Goal: Task Accomplishment & Management: Complete application form

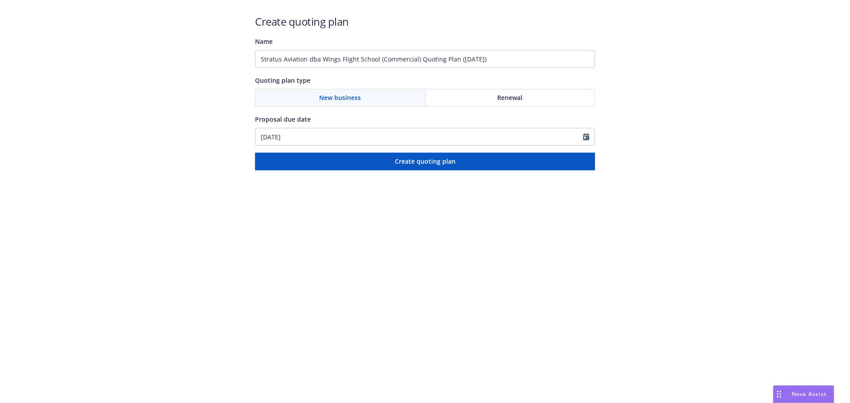
click at [481, 95] on div "Renewal" at bounding box center [509, 97] width 169 height 17
click at [367, 95] on div "New business" at bounding box center [340, 97] width 170 height 17
click at [549, 99] on div "Renewal" at bounding box center [509, 97] width 169 height 17
click at [580, 136] on input "[DATE]" at bounding box center [418, 136] width 327 height 17
select select "8"
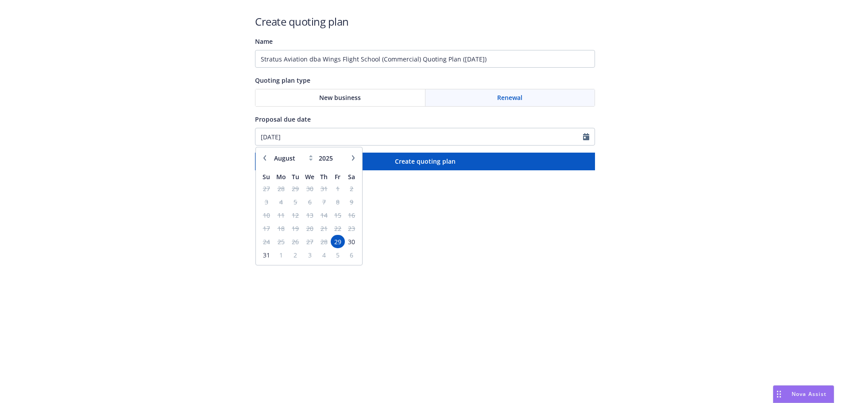
click at [293, 194] on td "29" at bounding box center [296, 188] width 14 height 13
click at [294, 208] on td "12" at bounding box center [296, 214] width 14 height 13
click at [338, 242] on span "29" at bounding box center [337, 241] width 12 height 11
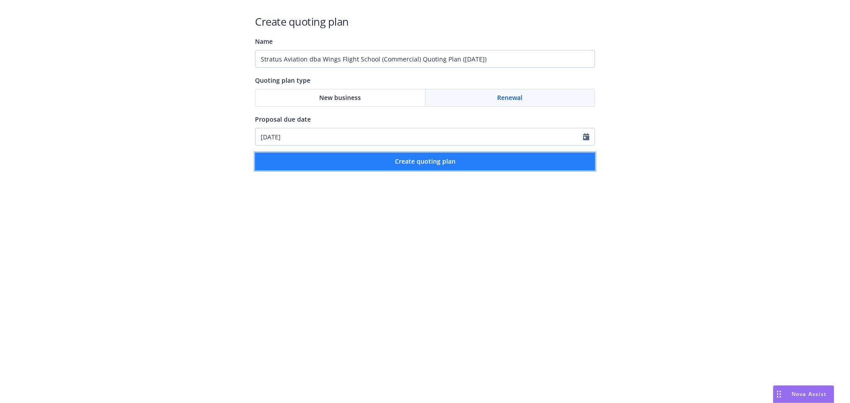
click at [381, 166] on button "Create quoting plan" at bounding box center [425, 162] width 340 height 18
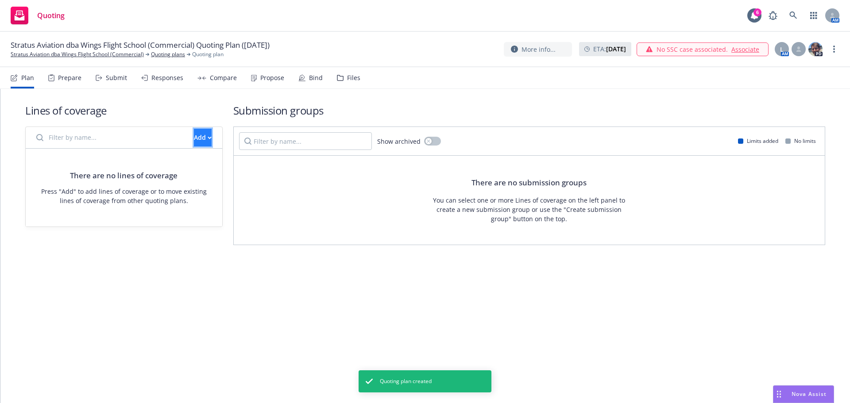
click at [194, 139] on div "Add" at bounding box center [203, 137] width 18 height 17
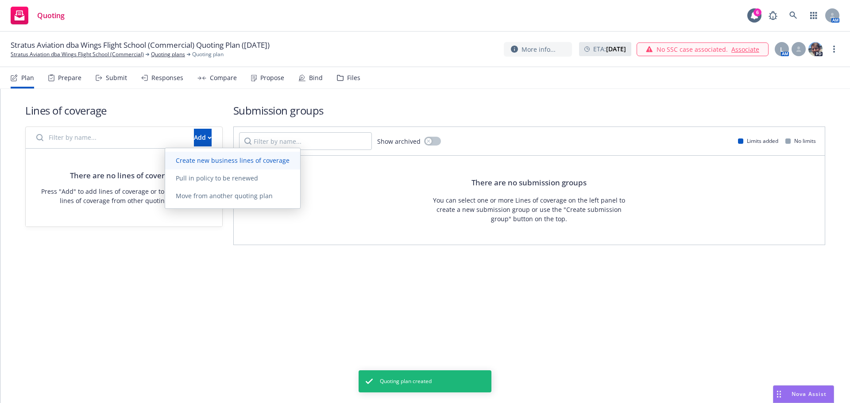
click at [219, 158] on span "Create new business lines of coverage" at bounding box center [232, 160] width 135 height 8
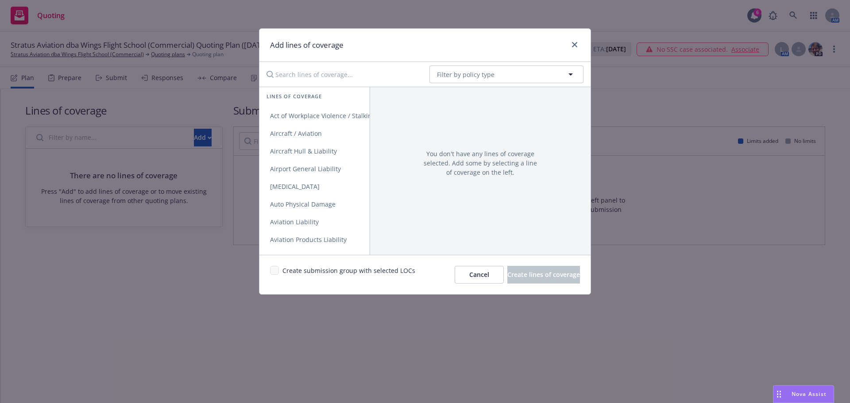
click at [308, 81] on input "Search lines of coverage..." at bounding box center [341, 74] width 161 height 18
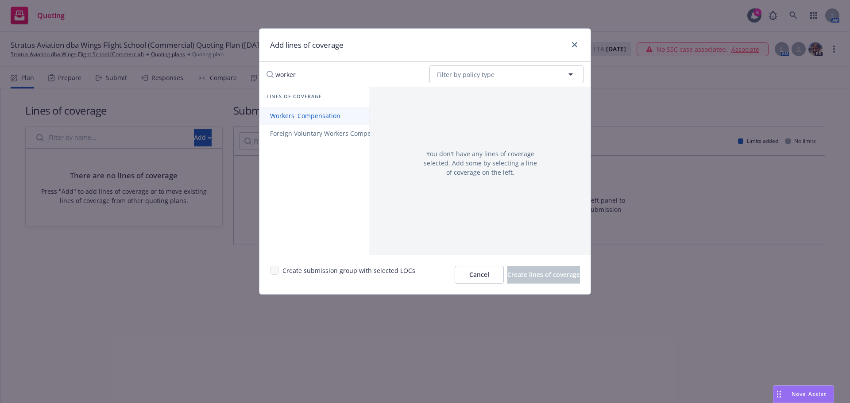
type input "worker"
click at [304, 115] on span "Workers' Compensation" at bounding box center [305, 116] width 92 height 8
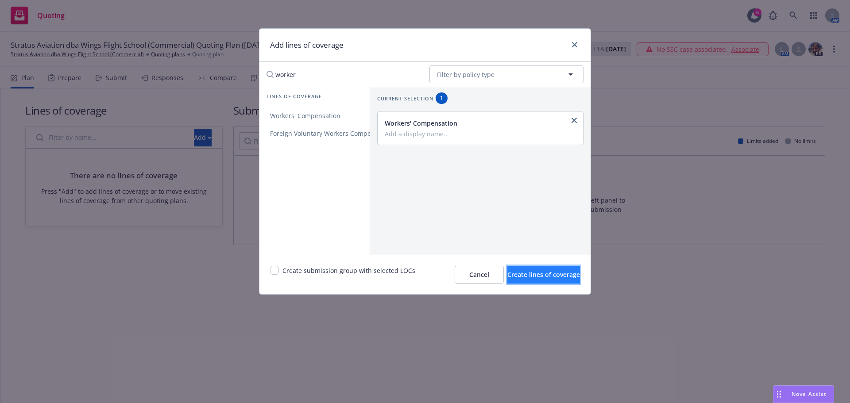
click at [544, 280] on button "Create lines of coverage" at bounding box center [543, 275] width 73 height 18
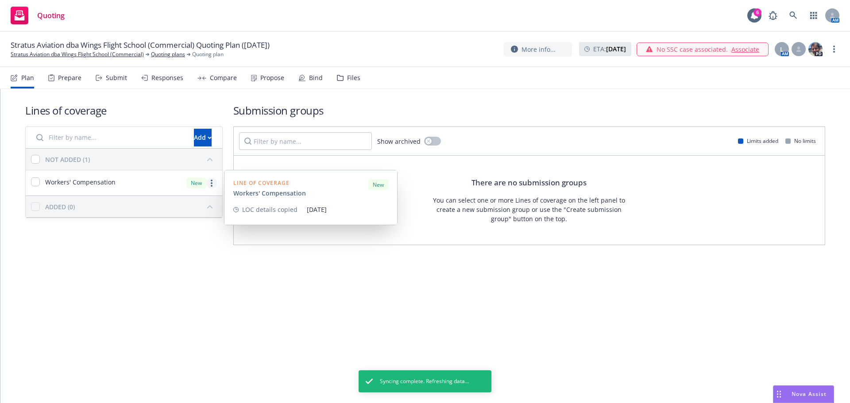
click at [211, 181] on icon "more" at bounding box center [212, 183] width 2 height 7
click at [168, 258] on span "Move to another quoting plan" at bounding box center [137, 258] width 110 height 8
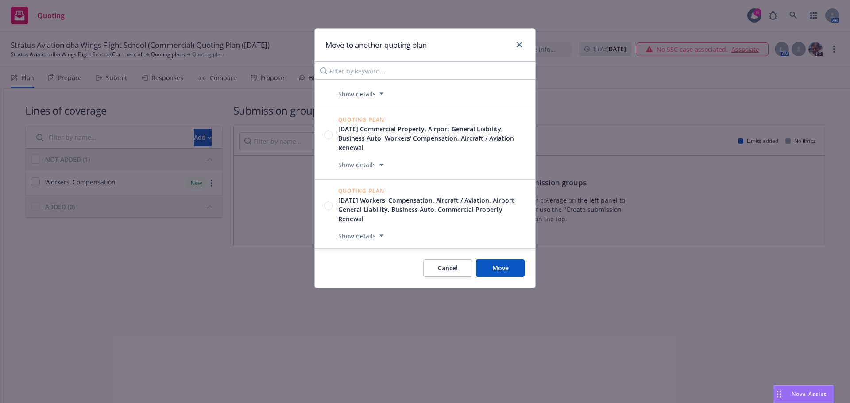
scroll to position [97, 0]
click at [526, 46] on div "Move to another quoting plan" at bounding box center [425, 45] width 220 height 33
click at [519, 45] on icon "close" at bounding box center [518, 44] width 5 height 5
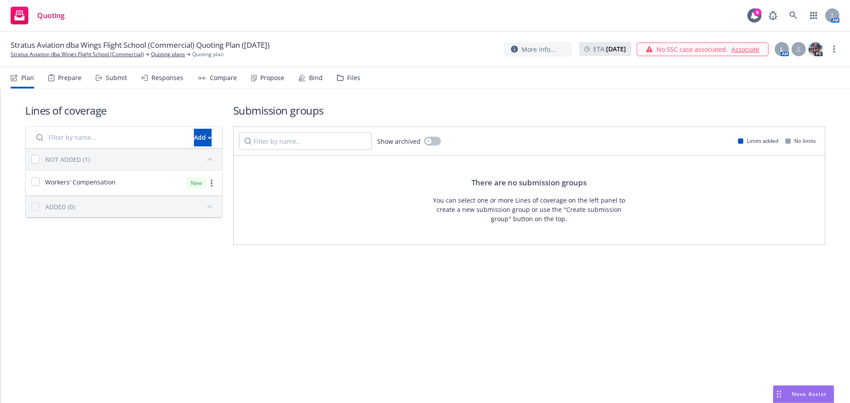
click at [743, 49] on link "Associate" at bounding box center [745, 49] width 28 height 9
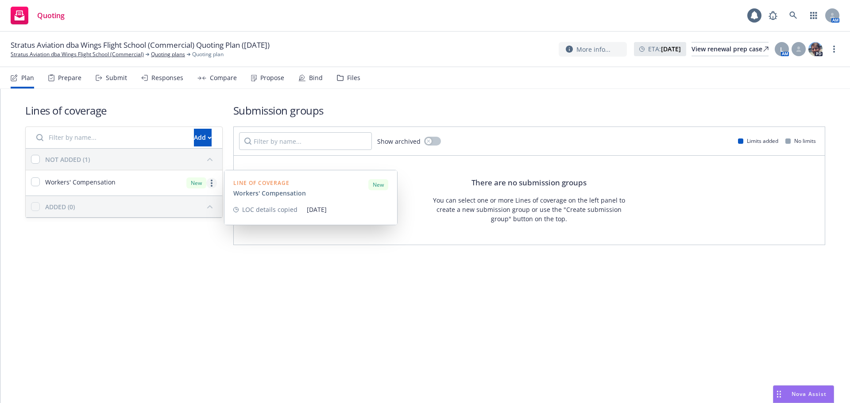
click at [212, 185] on link "more" at bounding box center [211, 183] width 11 height 11
click at [37, 180] on input "checkbox" at bounding box center [35, 181] width 9 height 9
checkbox input "true"
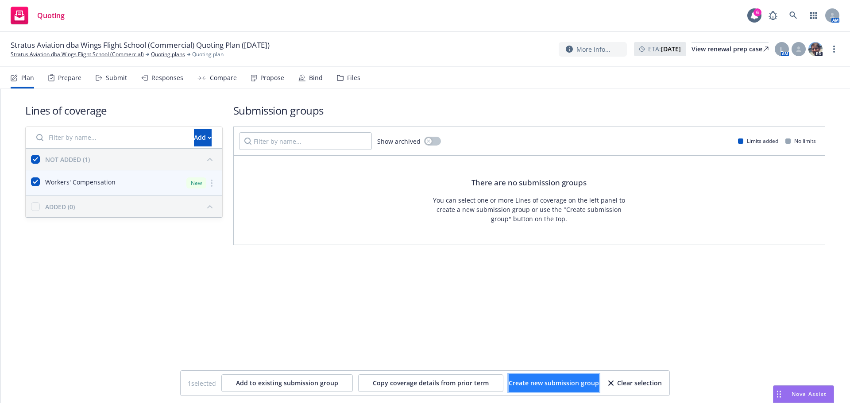
click at [550, 380] on span "Create new submission group" at bounding box center [553, 383] width 90 height 8
checkbox input "false"
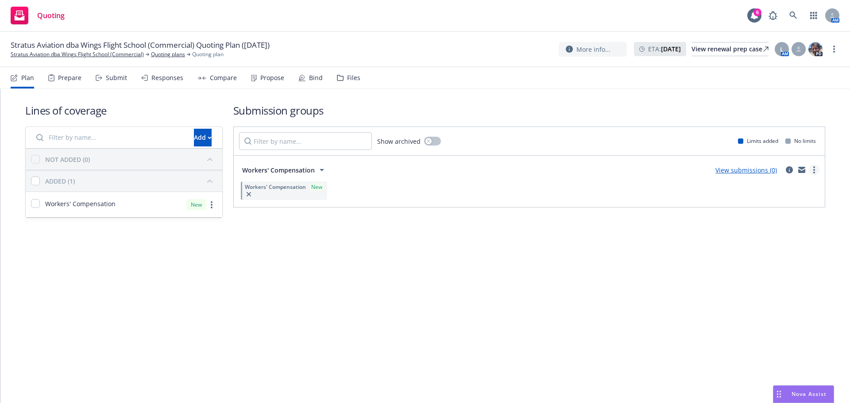
click at [813, 169] on icon "more" at bounding box center [814, 169] width 2 height 7
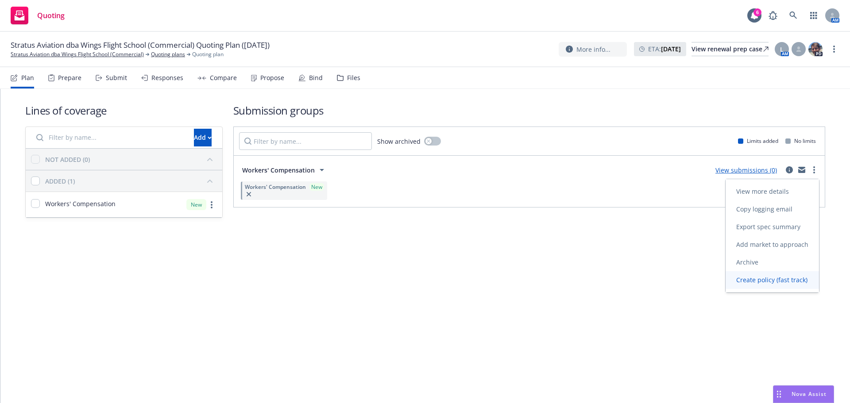
click at [777, 281] on span "Create policy (fast track)" at bounding box center [771, 280] width 92 height 8
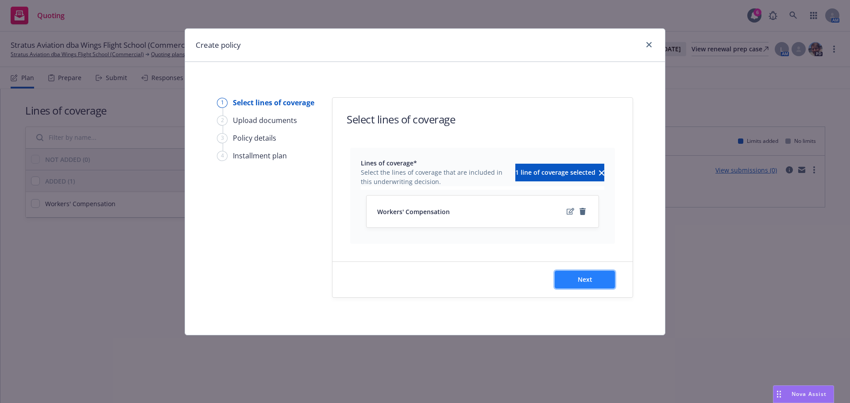
click at [606, 282] on button "Next" at bounding box center [584, 280] width 60 height 18
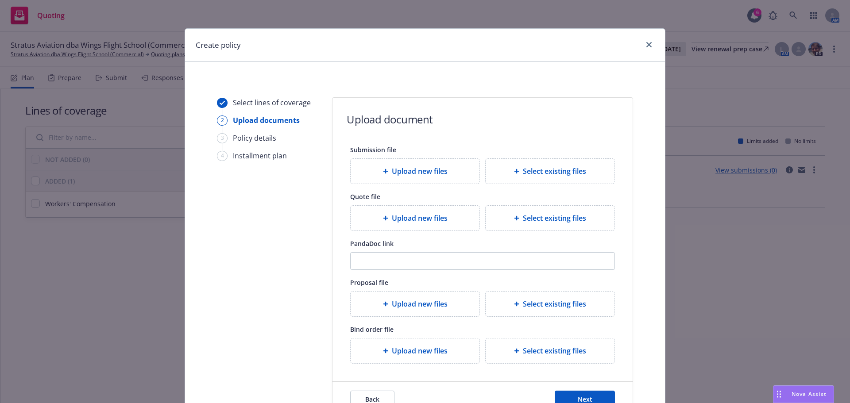
scroll to position [81, 0]
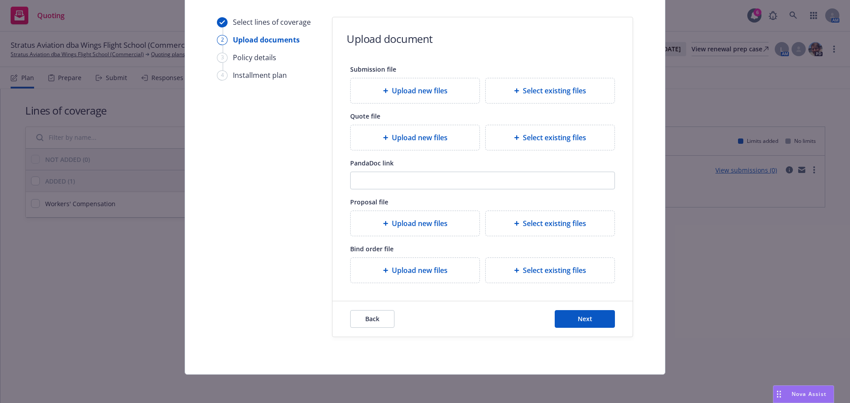
click at [431, 274] on span "Upload new files" at bounding box center [420, 270] width 56 height 11
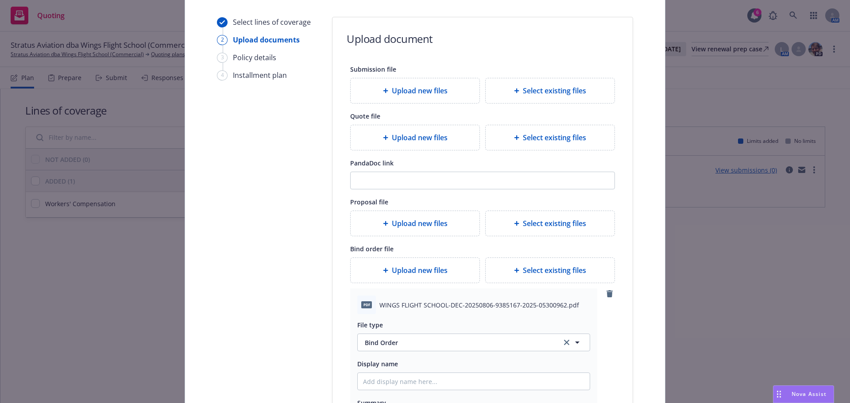
scroll to position [213, 0]
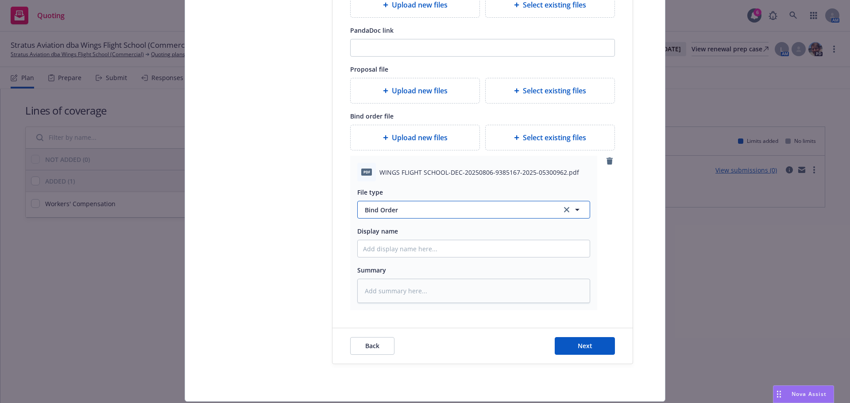
click at [370, 205] on span "Bind Order" at bounding box center [458, 209] width 186 height 9
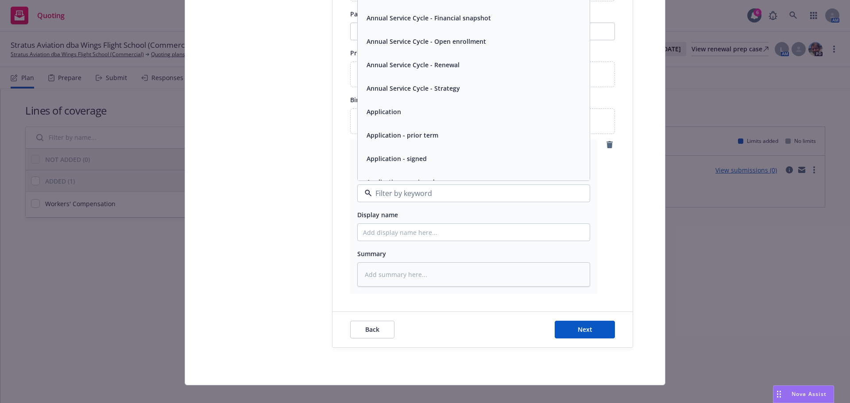
scroll to position [240, 0]
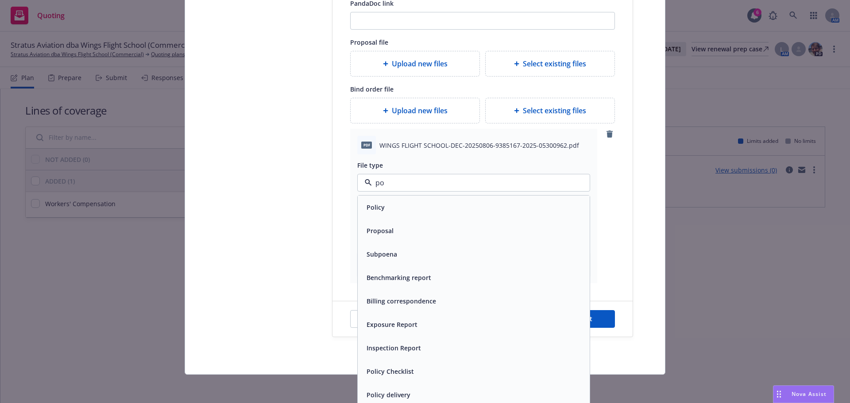
type input "pol"
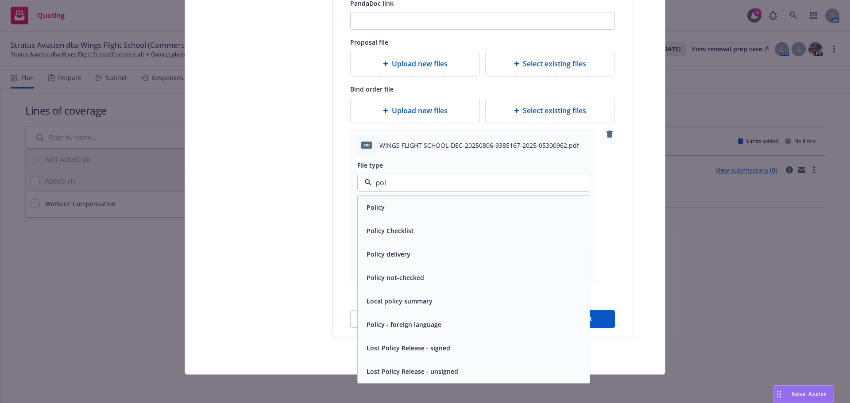
click at [376, 216] on div "Policy" at bounding box center [474, 207] width 232 height 23
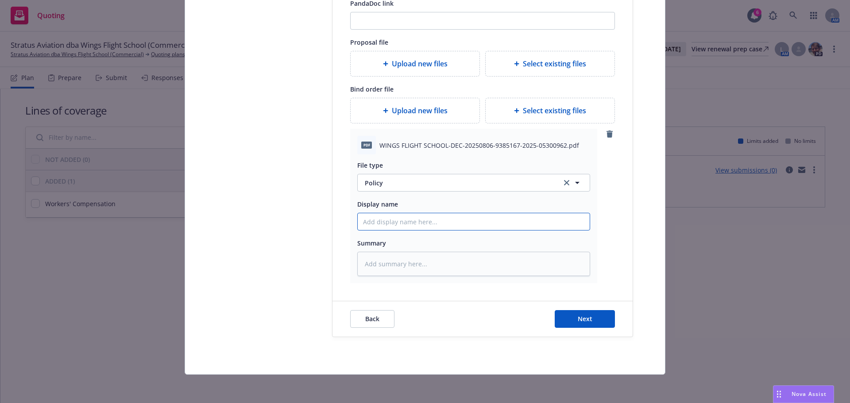
click at [384, 227] on input "Display name" at bounding box center [474, 221] width 232 height 17
type textarea "x"
type input "25"
type textarea "x"
type input "252"
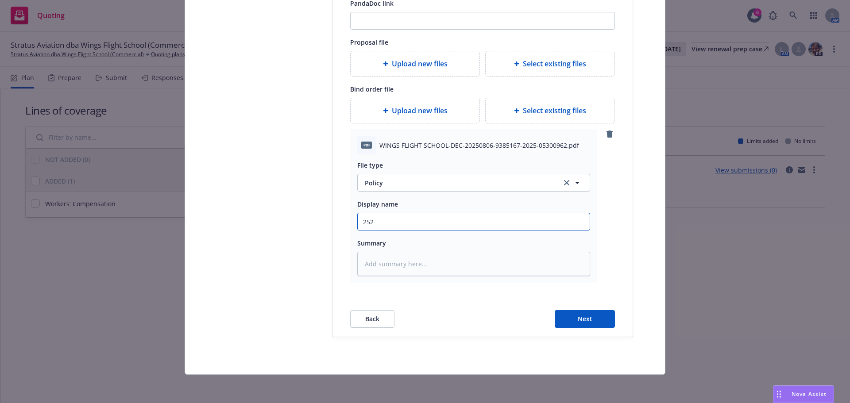
type textarea "x"
type input "25"
type textarea "x"
type input "25/"
type textarea "x"
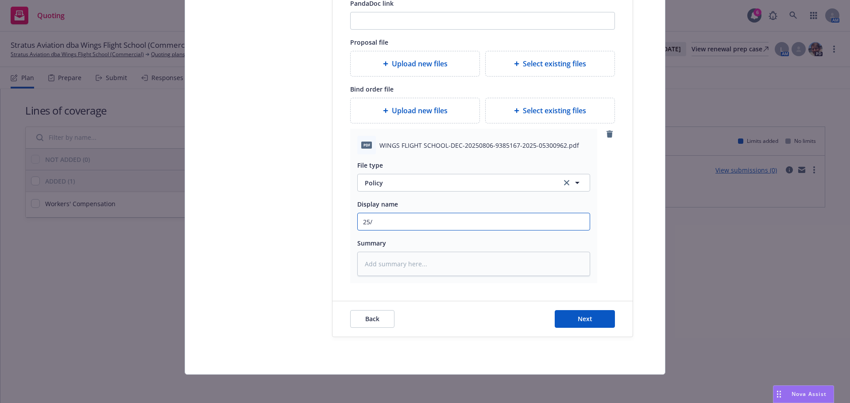
type input "25/2"
type textarea "x"
type input "25/26"
type textarea "x"
type input "25/26"
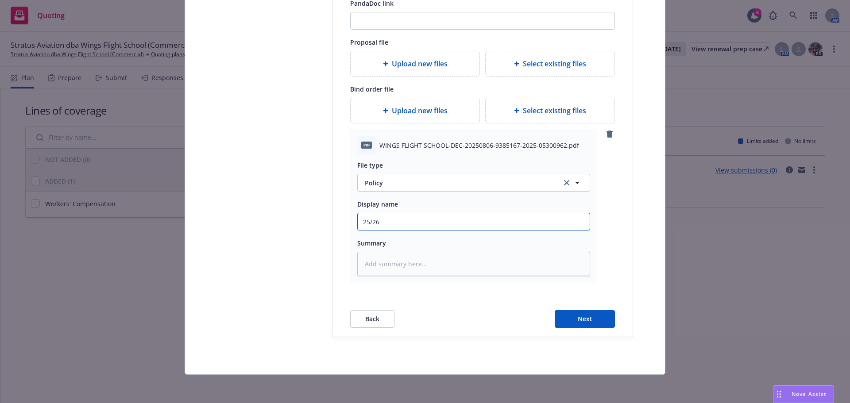
type textarea "x"
type input "25/26 W"
type textarea "x"
type input "25/26 WC"
type textarea "x"
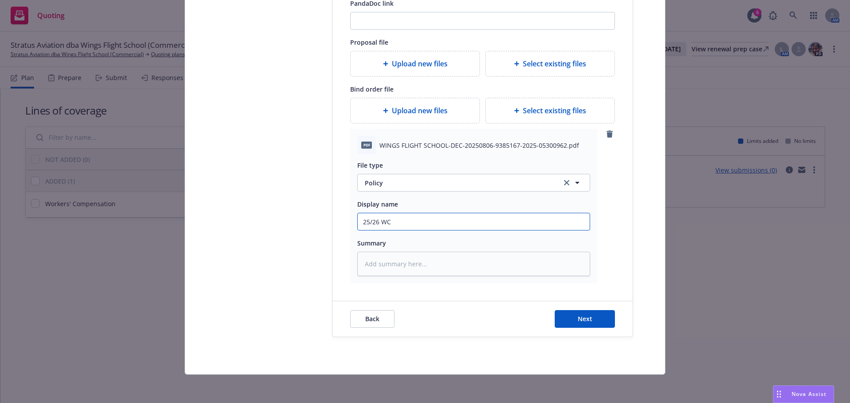
type input "25/26 WC"
type textarea "x"
type input "25/26 WC S"
type textarea "x"
type input "25/26 WC SF"
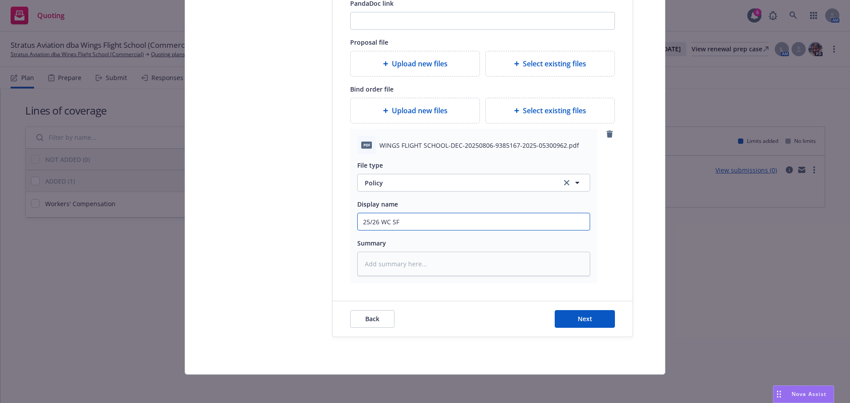
type textarea "x"
type input "25/26 WC SF"
type textarea "x"
type input "25/26 WC SF P"
type textarea "x"
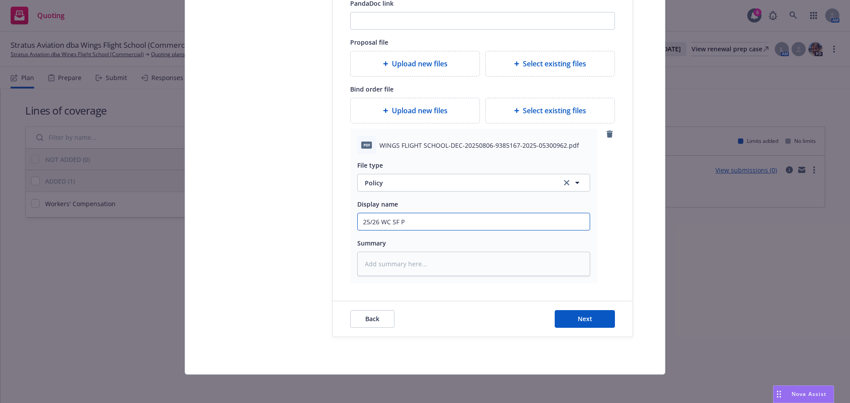
type input "25/26 WC SF Po"
type textarea "x"
type input "25/26 WC SF Pol"
type textarea "x"
type input "25/26 WC SF Poli"
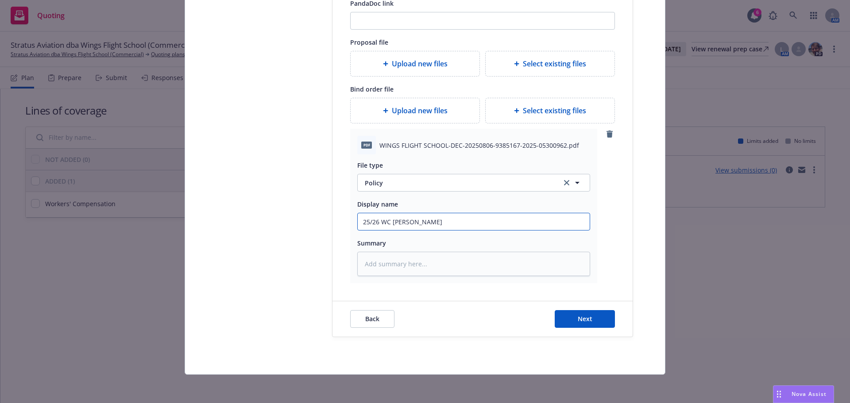
type textarea "x"
type input "25/26 WC SF Polic"
type textarea "x"
click at [393, 225] on input "25/26 WC SF Policy" at bounding box center [474, 221] width 232 height 17
click at [394, 223] on input "25/26 WC SF Policy" at bounding box center [474, 221] width 232 height 17
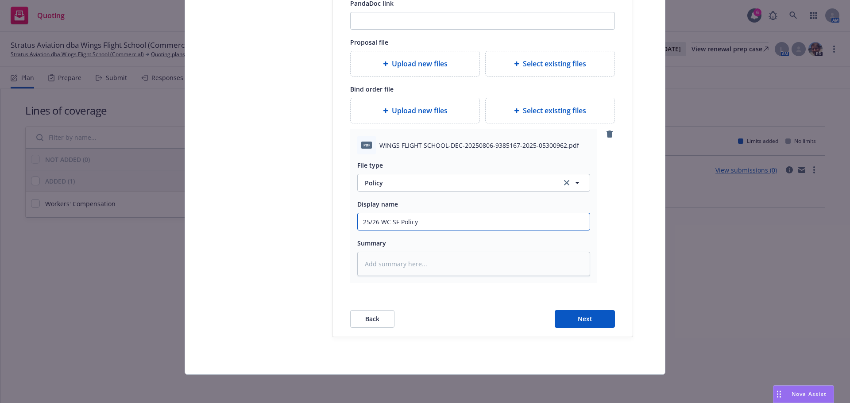
click at [394, 223] on input "25/26 WC SF Policy" at bounding box center [474, 221] width 232 height 17
type input "25/26 WC SF Policy"
click at [382, 265] on textarea at bounding box center [473, 264] width 233 height 24
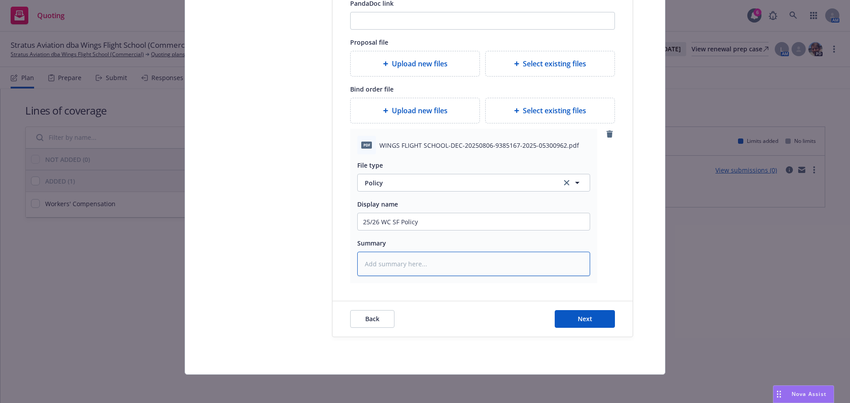
paste textarea "25/26 WC SF Policy"
type textarea "x"
type textarea "25/26 WC SF Policy"
click at [567, 321] on button "Next" at bounding box center [584, 319] width 60 height 18
type textarea "x"
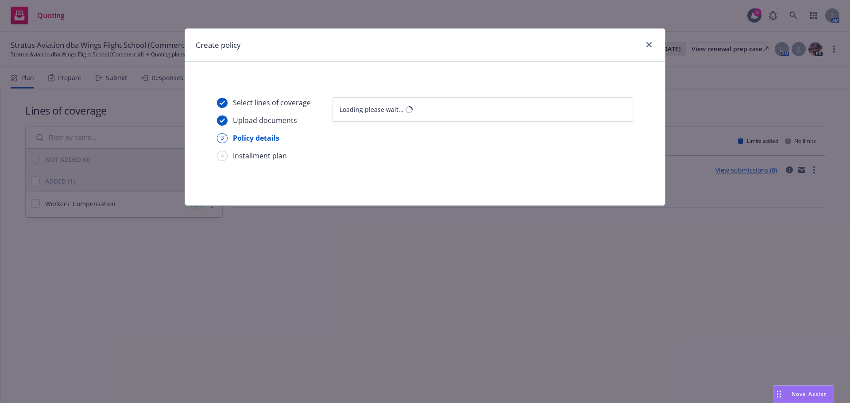
scroll to position [0, 0]
select select "12"
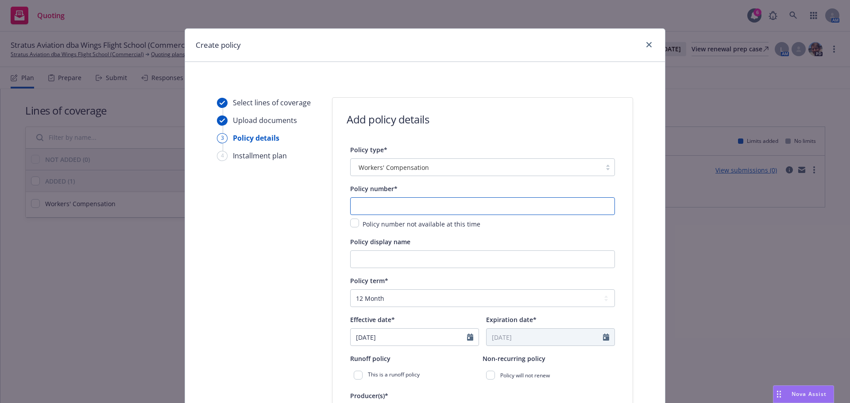
click at [381, 201] on input "text" at bounding box center [482, 206] width 265 height 18
type input "9385167"
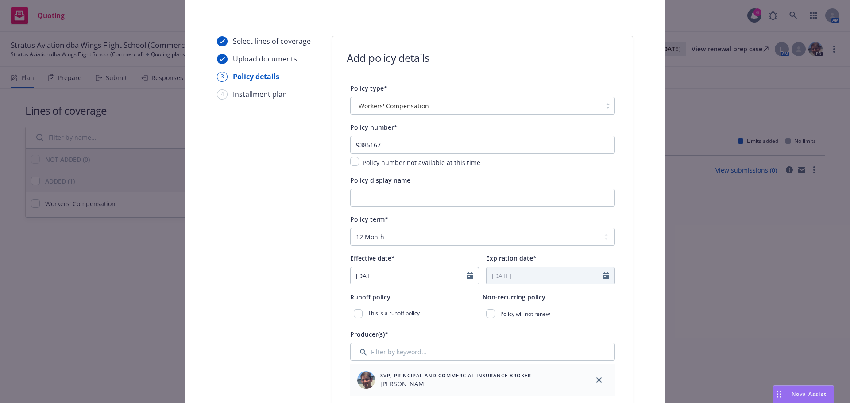
scroll to position [89, 0]
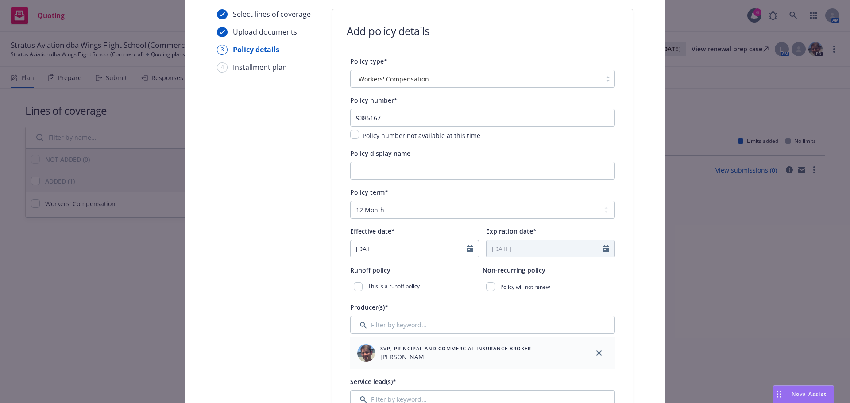
click at [470, 250] on div at bounding box center [473, 248] width 12 height 17
click at [404, 168] on input "Policy display name" at bounding box center [482, 171] width 265 height 18
type input "25/26 Workers Compensation"
click at [468, 249] on icon "Calendar" at bounding box center [470, 248] width 6 height 7
select select "8"
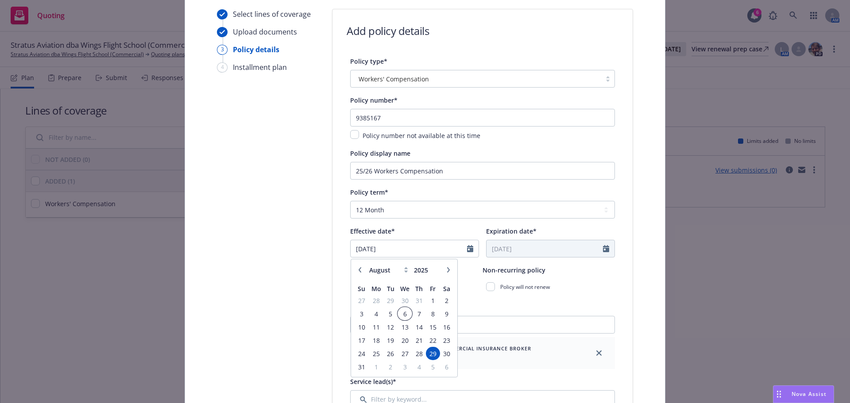
click at [398, 317] on span "6" at bounding box center [404, 313] width 13 height 11
type input "08/06/2025"
type input "08/06/2026"
click at [425, 232] on div "Effective date*" at bounding box center [414, 231] width 129 height 11
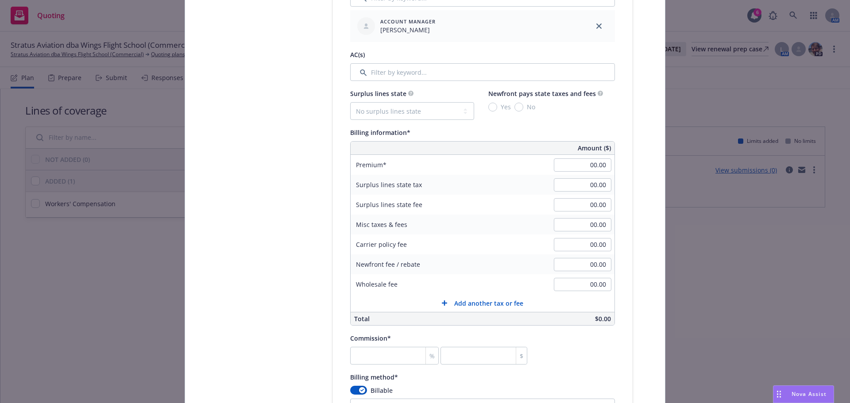
scroll to position [531, 0]
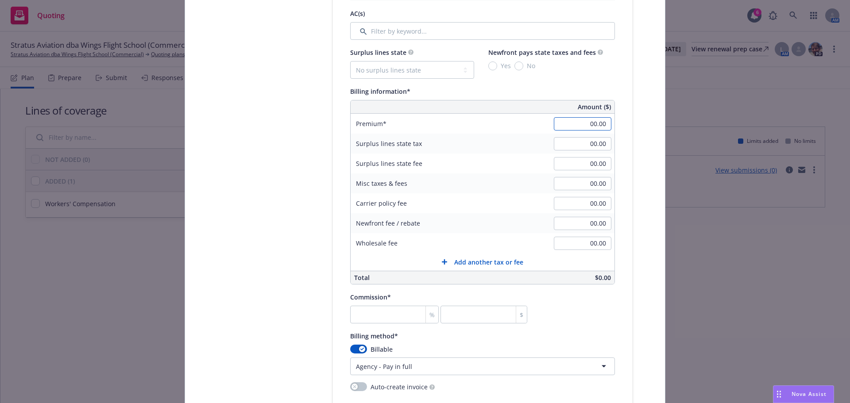
click at [587, 123] on input "00.00" at bounding box center [583, 123] width 58 height 13
type input "10,015.00"
click at [506, 120] on div "Premium 10,015.00" at bounding box center [482, 124] width 264 height 20
click at [267, 157] on div "Select lines of coverage Upload documents 3 Policy details 4 Installment plan" at bounding box center [265, 177] width 97 height 1223
click at [362, 312] on input "number" at bounding box center [394, 315] width 89 height 18
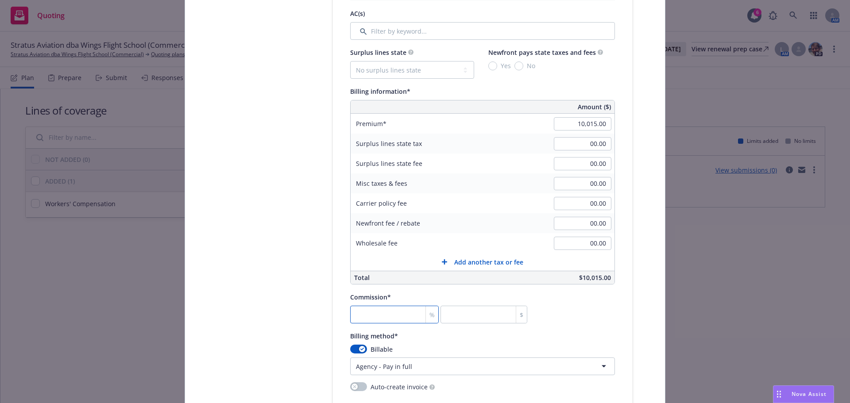
type input "1"
type input "100.15"
type input "132"
type input "13219.8"
type input "132.5"
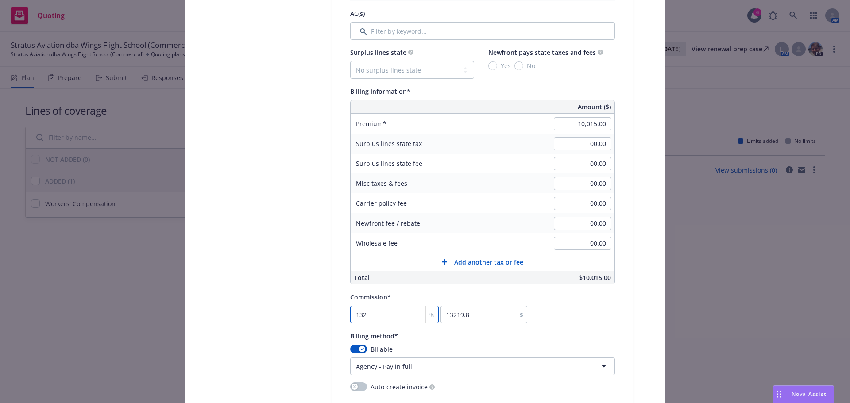
type input "13269.88"
type input "132"
type input "13219.8"
type input "13"
type input "1301.95"
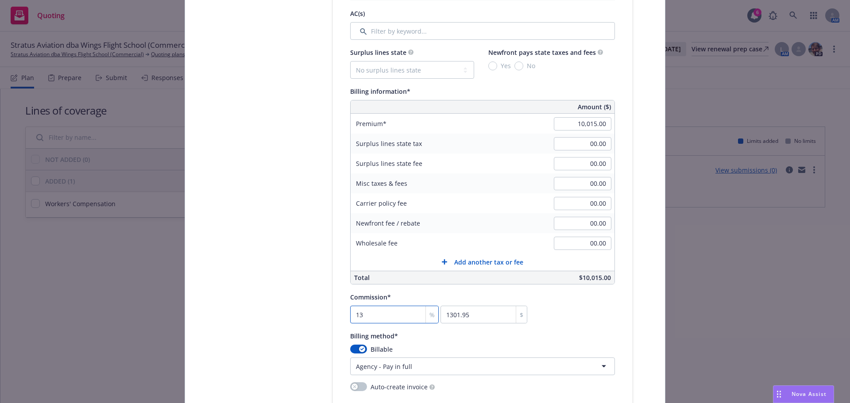
type input "13.5"
type input "1352.03"
type input "13.5"
click at [595, 320] on div "Commission* 13.5 % 1352.03 $" at bounding box center [482, 308] width 265 height 32
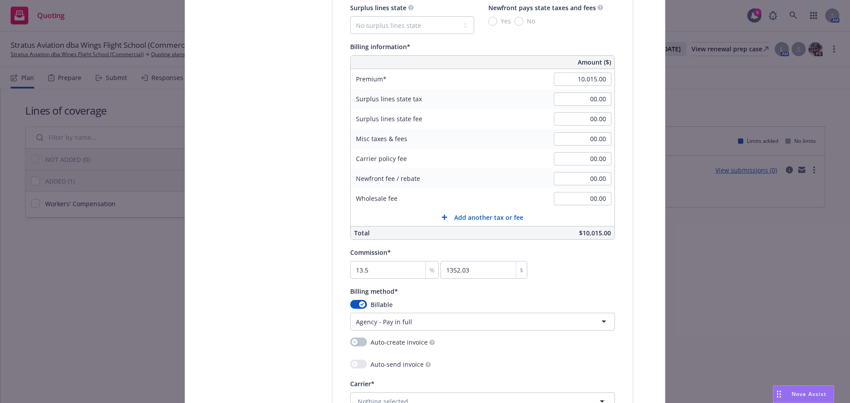
scroll to position [664, 0]
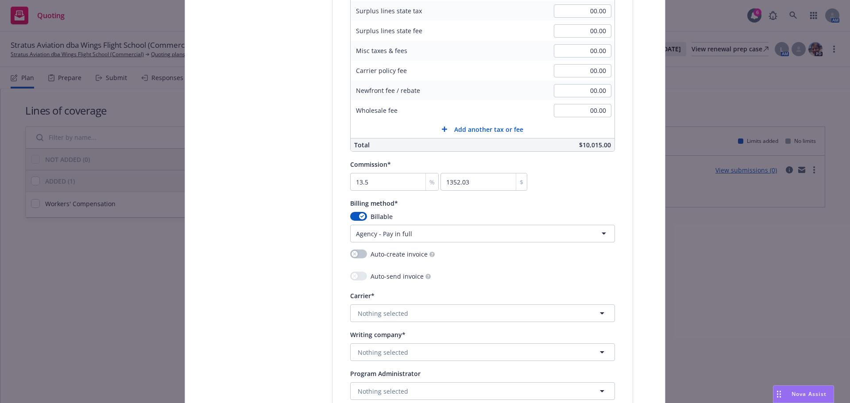
click at [377, 232] on html "Quoting 6 AM Stratus Aviation dba Wings Flight School (Commercial) Quoting Plan…" at bounding box center [425, 201] width 850 height 403
select select "DIRECT"
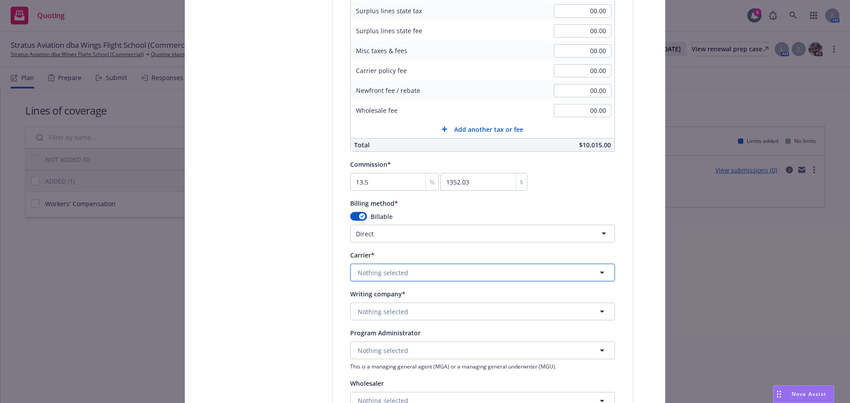
click at [390, 266] on button "Nothing selected" at bounding box center [482, 273] width 265 height 18
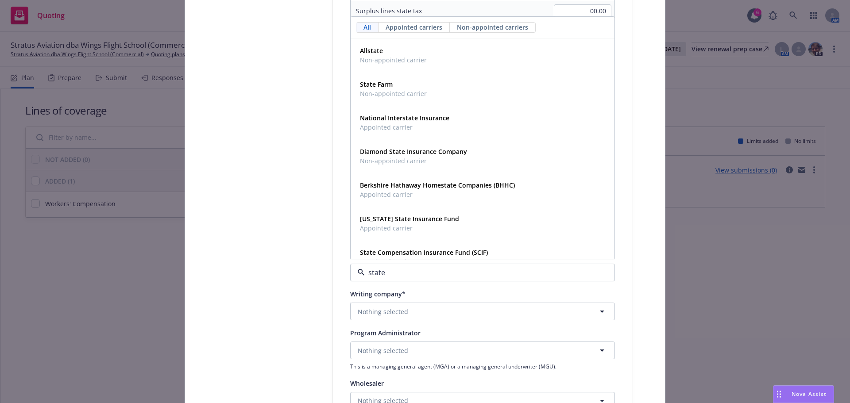
type input "state"
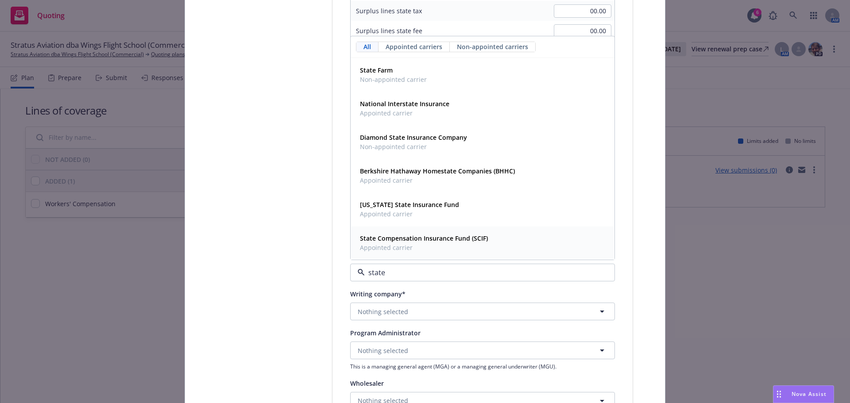
click at [423, 246] on span "Appointed carrier" at bounding box center [424, 247] width 128 height 9
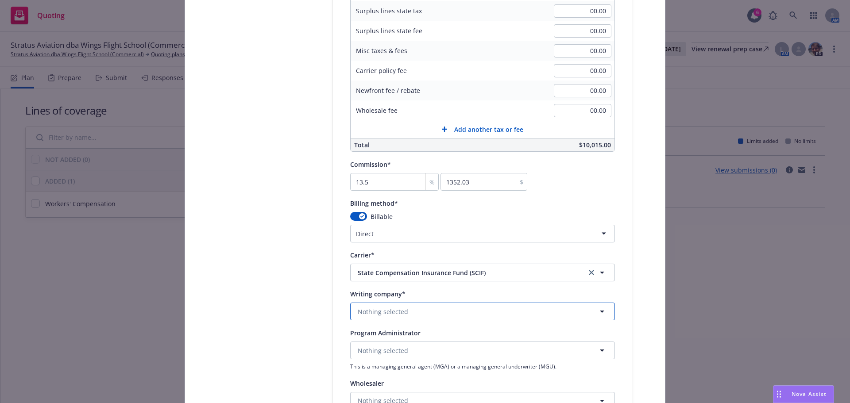
click at [402, 308] on span "Nothing selected" at bounding box center [383, 311] width 50 height 9
type input "state"
click at [410, 335] on strong "State Compensation Insurance Fund" at bounding box center [415, 336] width 110 height 8
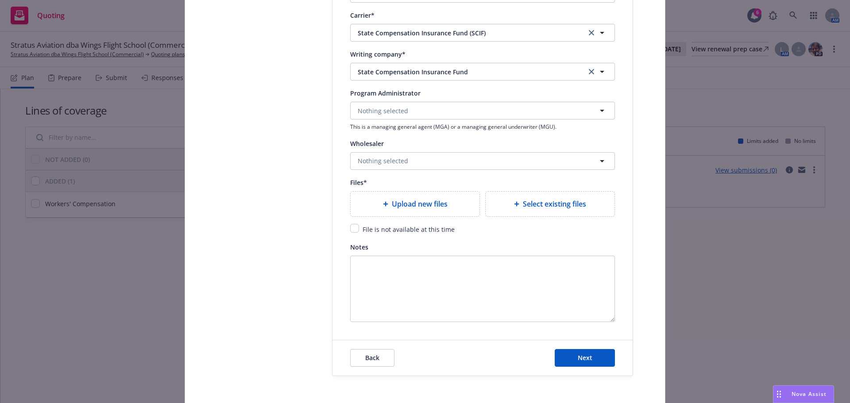
scroll to position [929, 0]
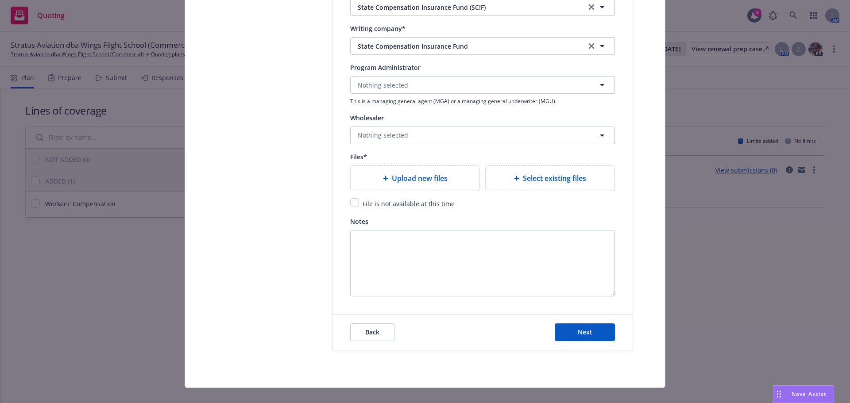
click at [576, 171] on div "Select existing files" at bounding box center [549, 178] width 129 height 25
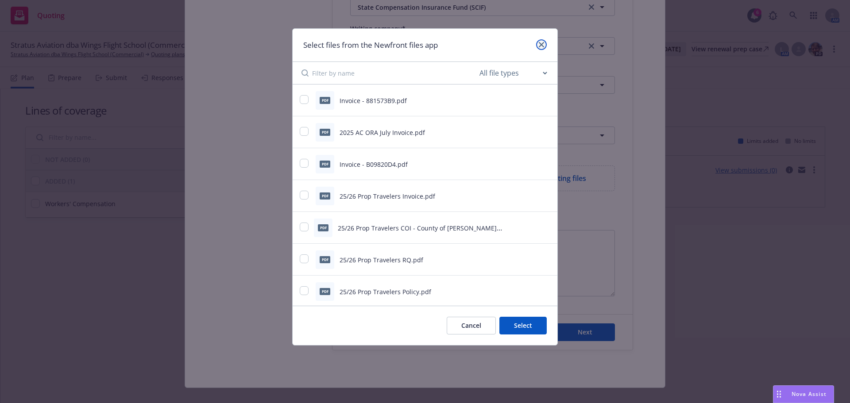
click at [539, 44] on icon "close" at bounding box center [541, 44] width 5 height 5
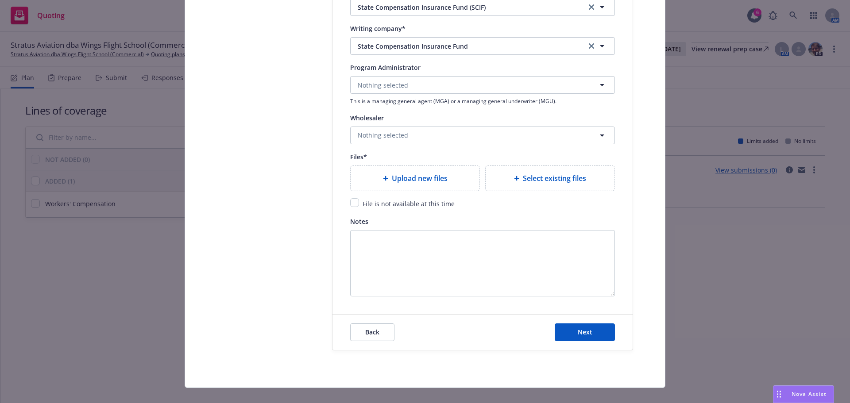
click at [417, 185] on div "Upload new files" at bounding box center [414, 178] width 129 height 25
click at [535, 181] on span "Select existing files" at bounding box center [554, 178] width 63 height 11
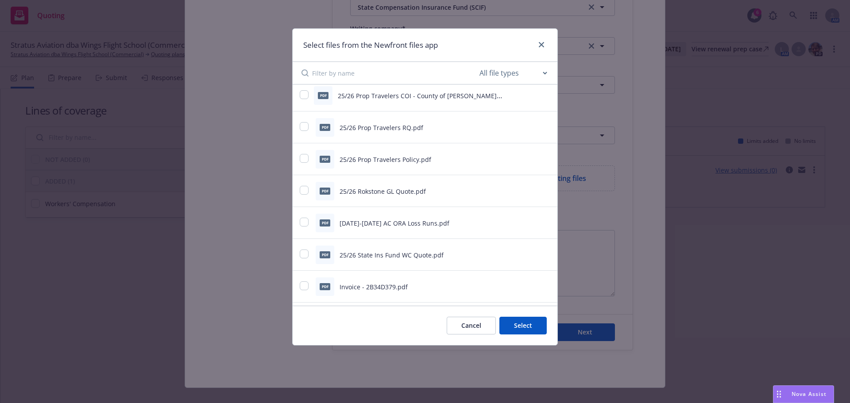
scroll to position [133, 0]
click at [468, 319] on button "Cancel" at bounding box center [470, 326] width 49 height 18
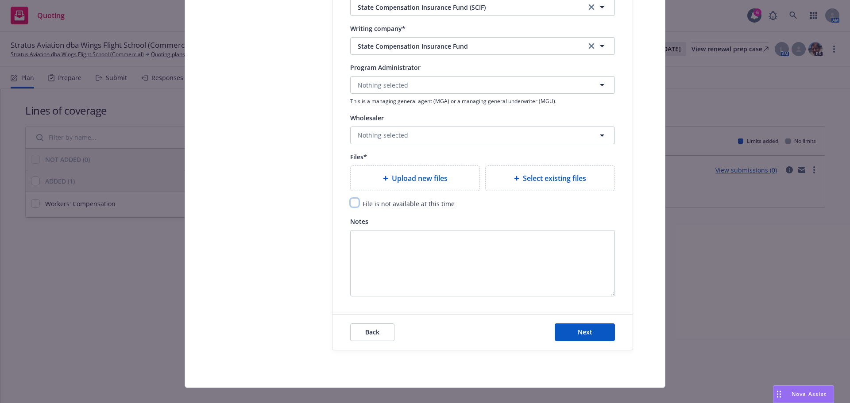
click at [350, 203] on input "checkbox" at bounding box center [354, 202] width 9 height 9
checkbox input "true"
click at [593, 331] on button "Next" at bounding box center [584, 332] width 60 height 18
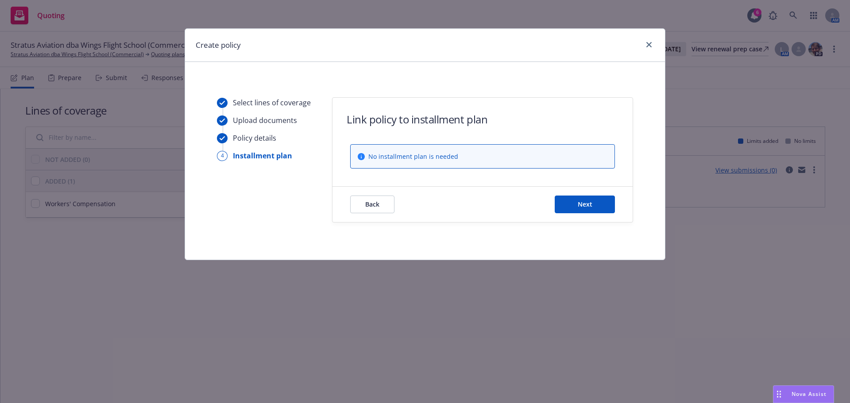
scroll to position [0, 0]
click at [580, 208] on span "Next" at bounding box center [584, 204] width 15 height 8
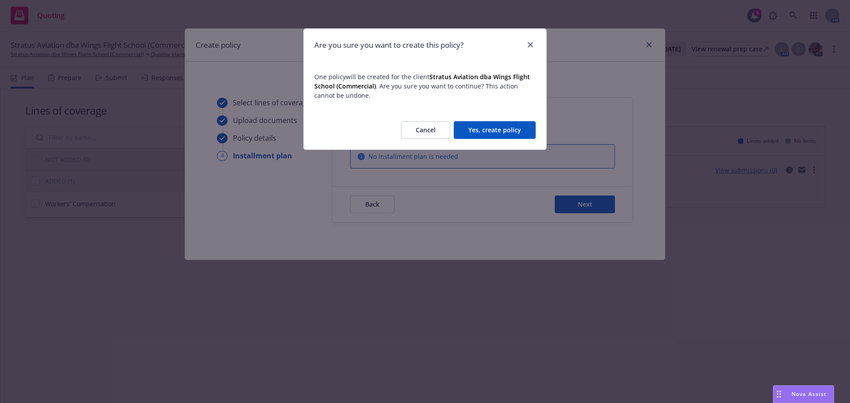
click at [509, 124] on button "Yes, create policy" at bounding box center [495, 130] width 82 height 18
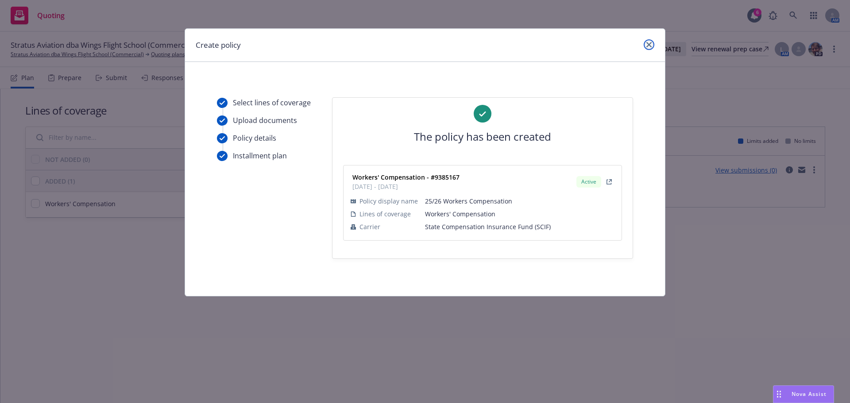
click at [646, 41] on link "close" at bounding box center [648, 44] width 11 height 11
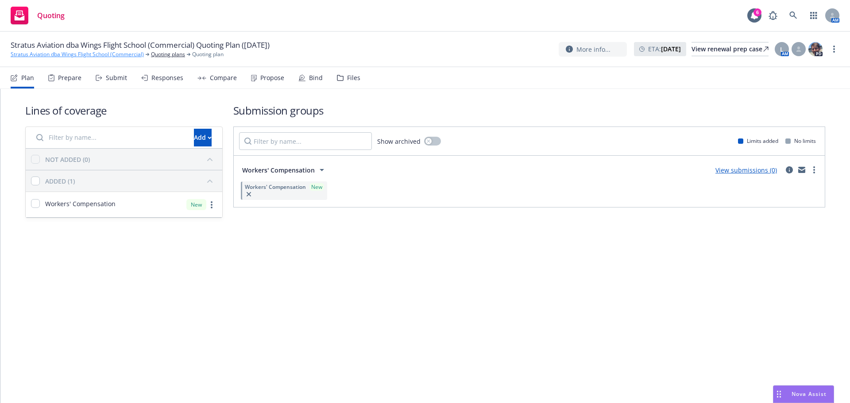
click at [33, 53] on link "Stratus Aviation dba Wings Flight School (Commercial)" at bounding box center [77, 54] width 133 height 8
